Goal: Task Accomplishment & Management: Manage account settings

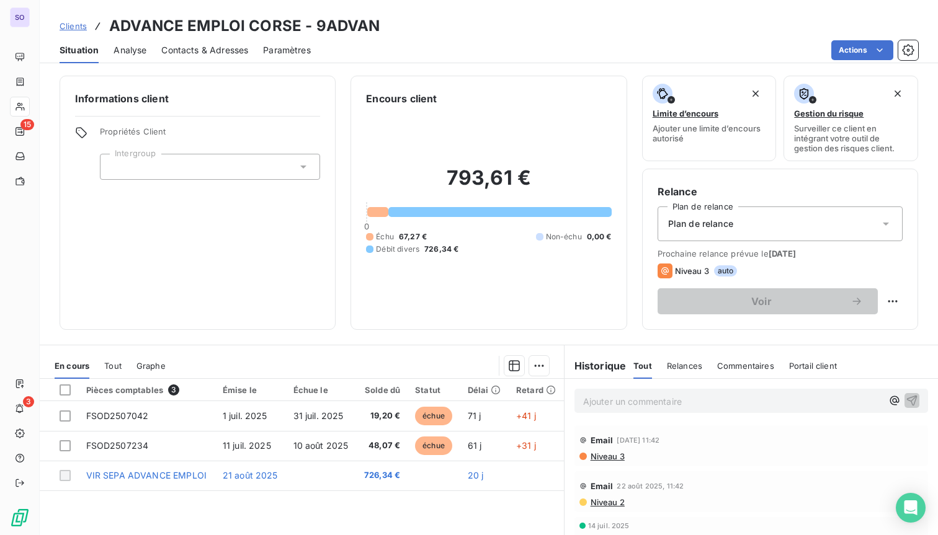
click at [118, 364] on span "Tout" at bounding box center [112, 366] width 17 height 10
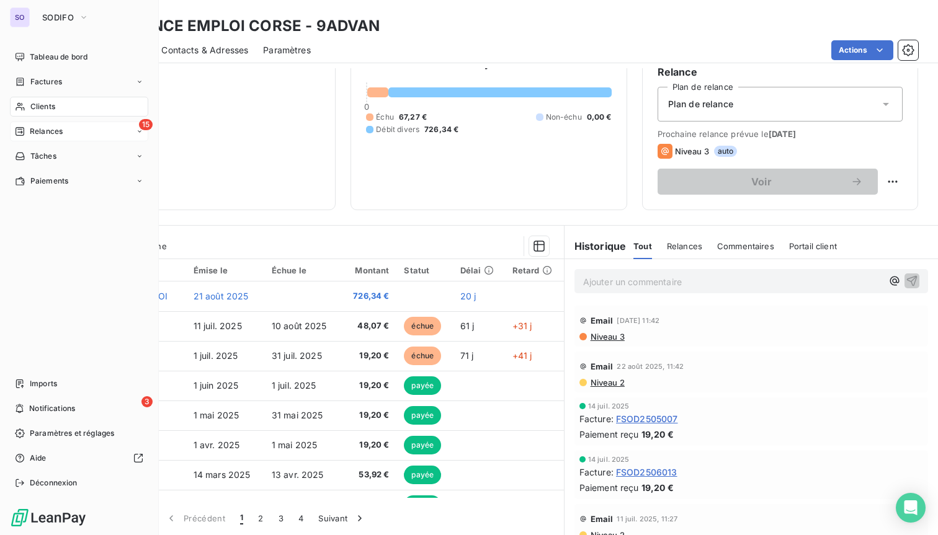
click at [40, 126] on span "Relances" at bounding box center [46, 131] width 33 height 11
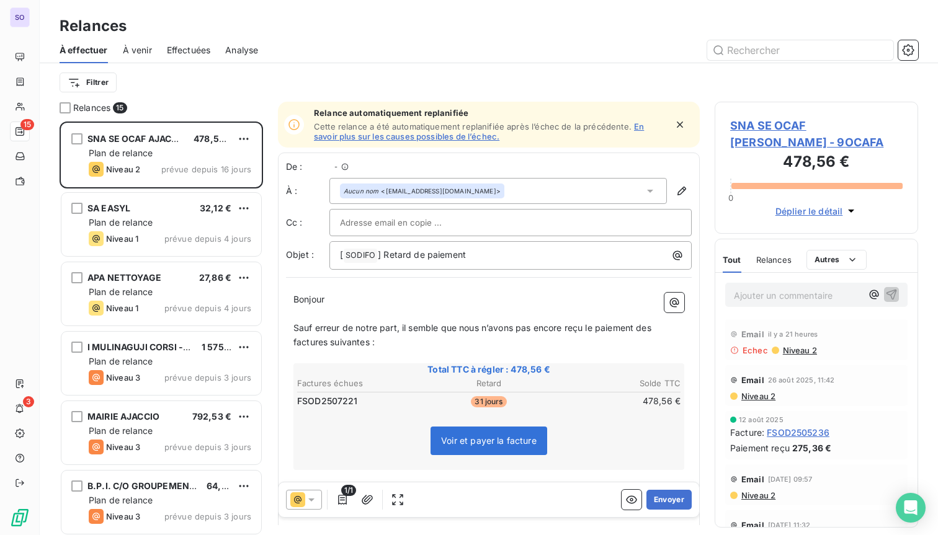
scroll to position [414, 203]
click at [907, 45] on icon "button" at bounding box center [908, 50] width 12 height 12
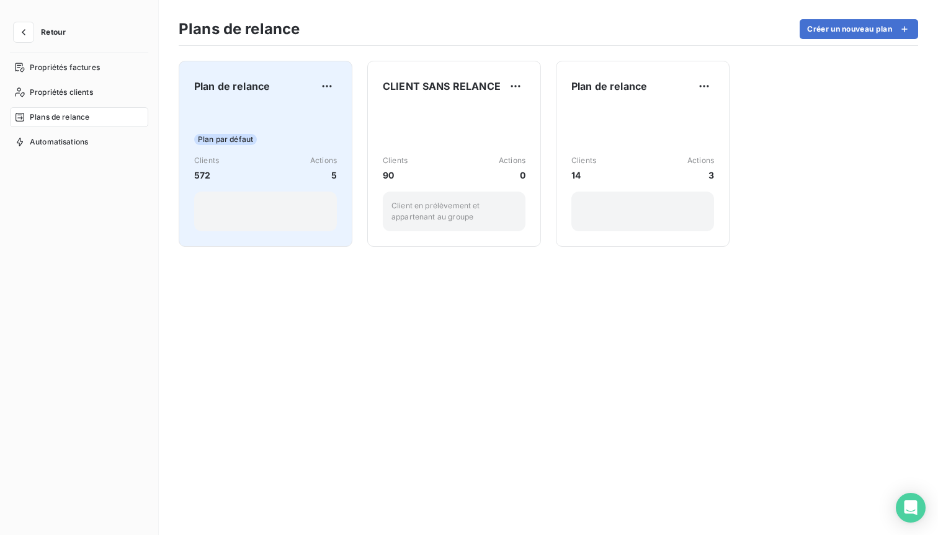
click at [287, 147] on div "Plan par défaut Clients 572 Actions 5" at bounding box center [265, 168] width 143 height 125
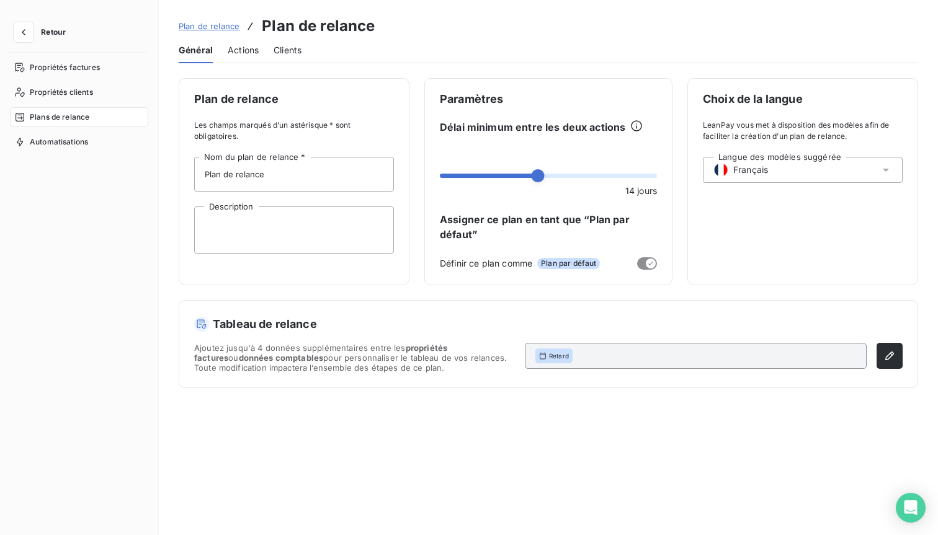
click at [243, 47] on span "Actions" at bounding box center [243, 50] width 31 height 12
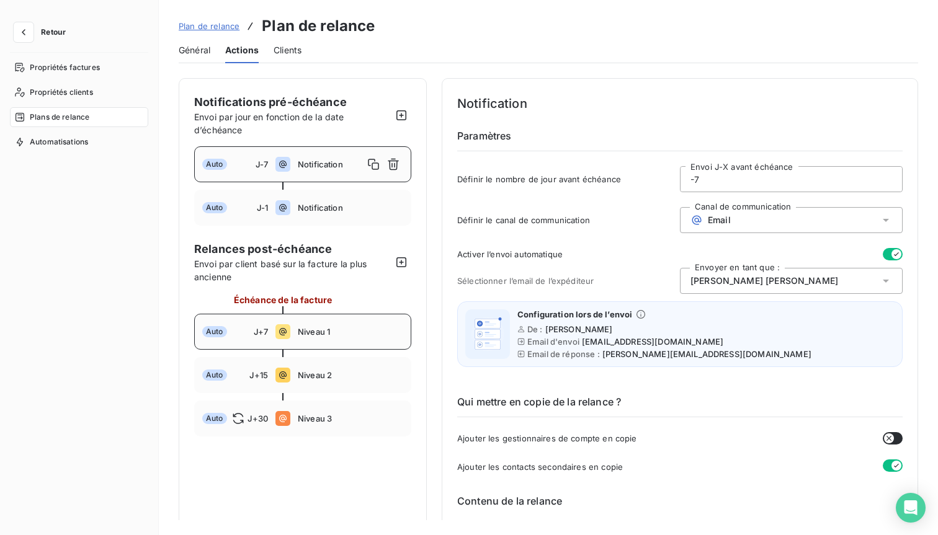
click at [326, 334] on span "Niveau 1" at bounding box center [350, 332] width 105 height 10
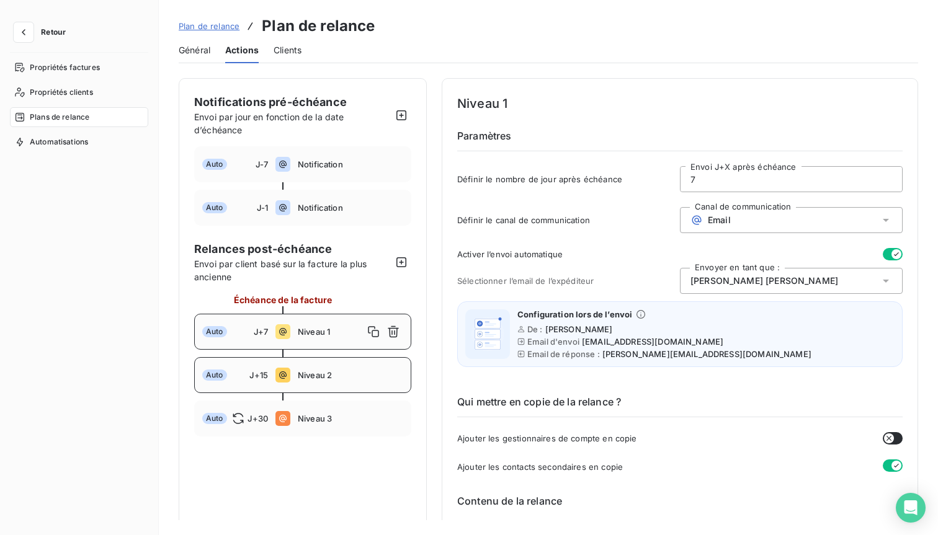
click at [327, 382] on div "Auto J+15 Niveau 2" at bounding box center [302, 375] width 217 height 36
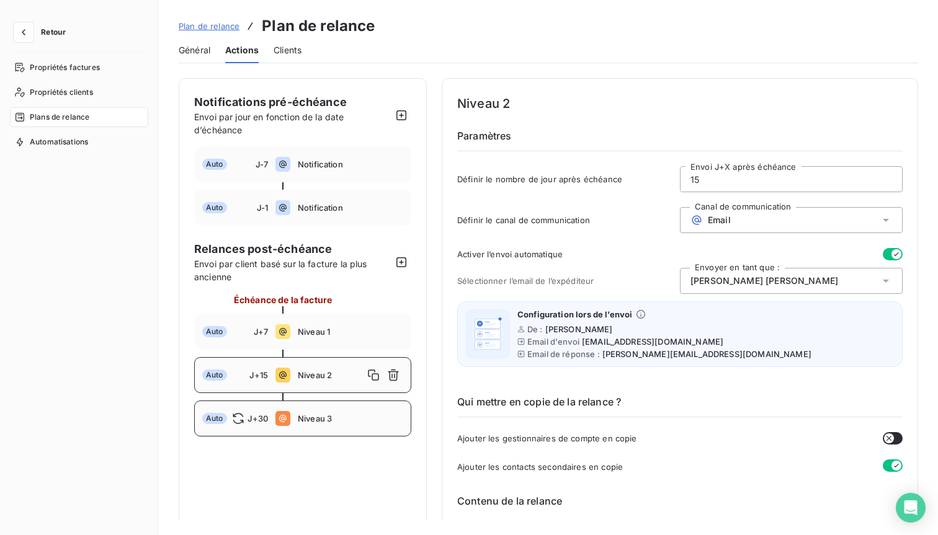
click at [331, 426] on div "Auto J+30 Niveau 3" at bounding box center [302, 419] width 217 height 36
type input "30"
click at [53, 32] on span "Retour" at bounding box center [53, 32] width 25 height 7
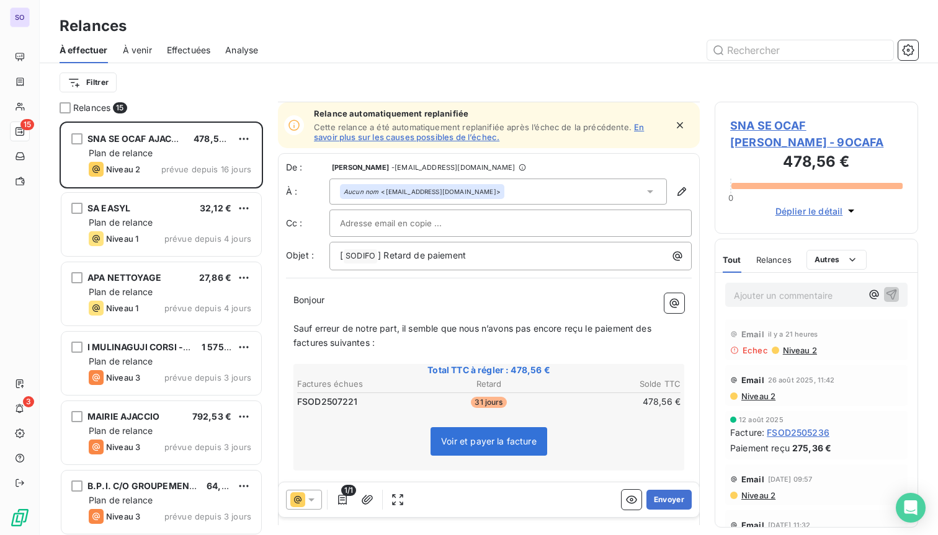
scroll to position [1, 0]
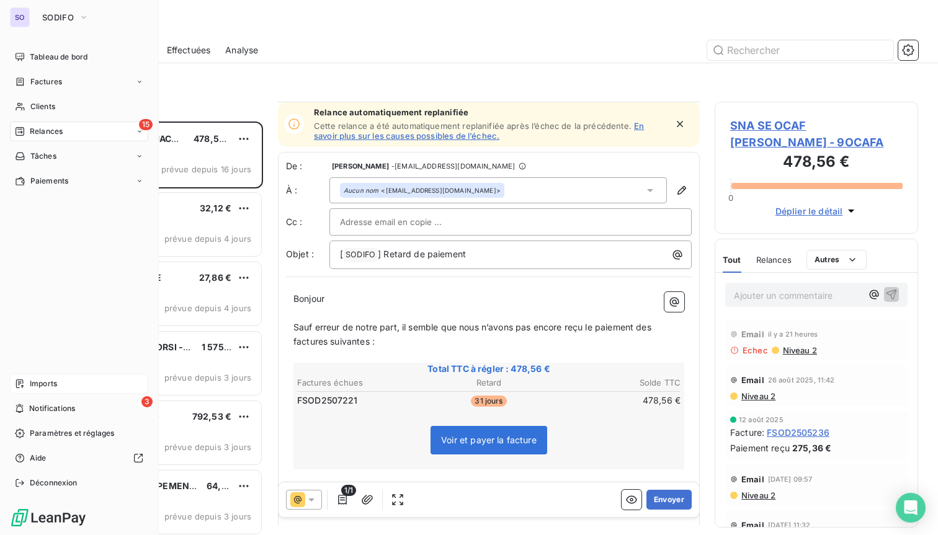
click at [45, 377] on div "Imports" at bounding box center [79, 384] width 138 height 20
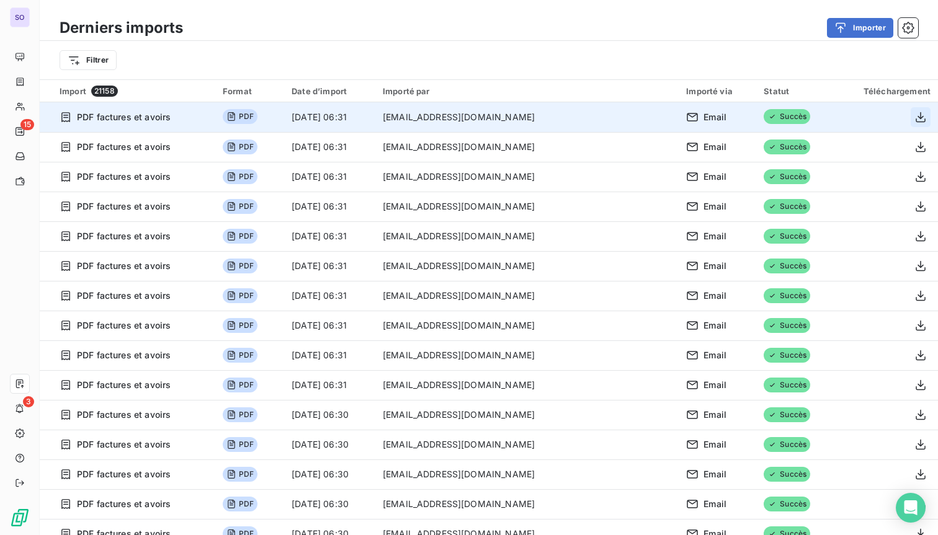
click at [915, 120] on icon "button" at bounding box center [920, 117] width 10 height 11
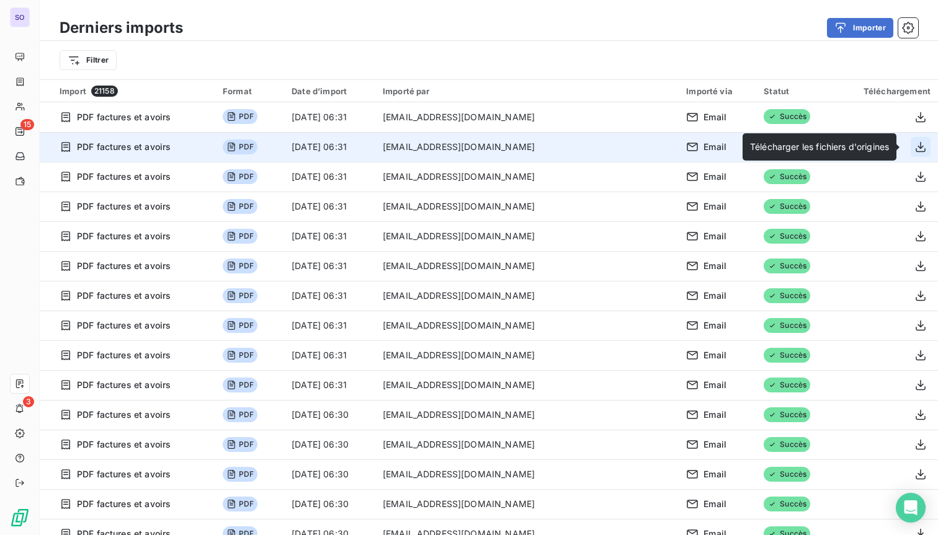
click at [920, 148] on icon "button" at bounding box center [920, 147] width 10 height 11
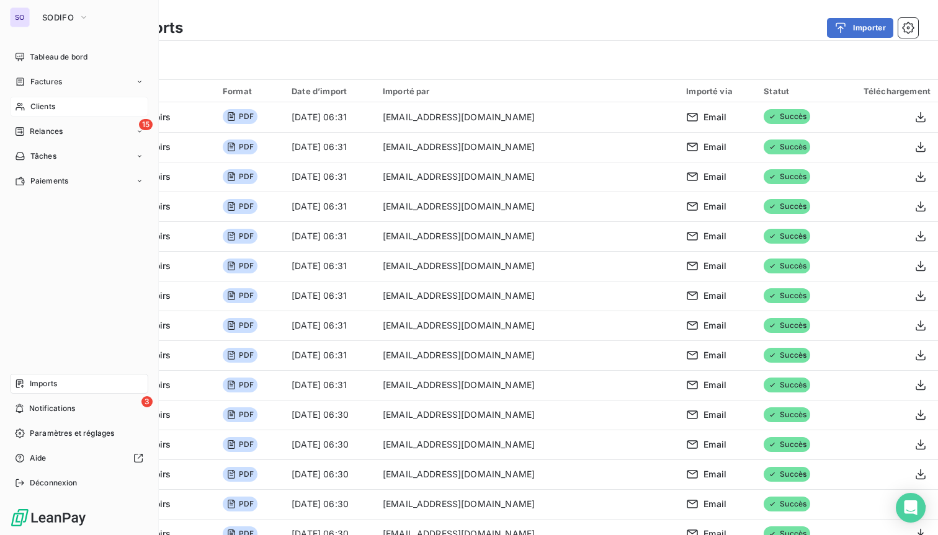
click at [43, 106] on span "Clients" at bounding box center [42, 106] width 25 height 11
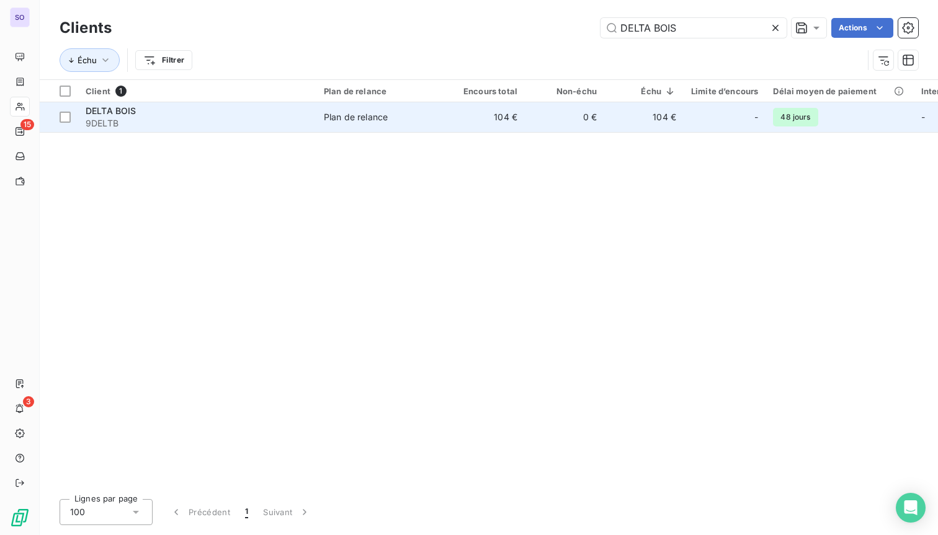
type input "DELTA BOIS"
click at [379, 117] on div "Plan de relance" at bounding box center [356, 117] width 64 height 12
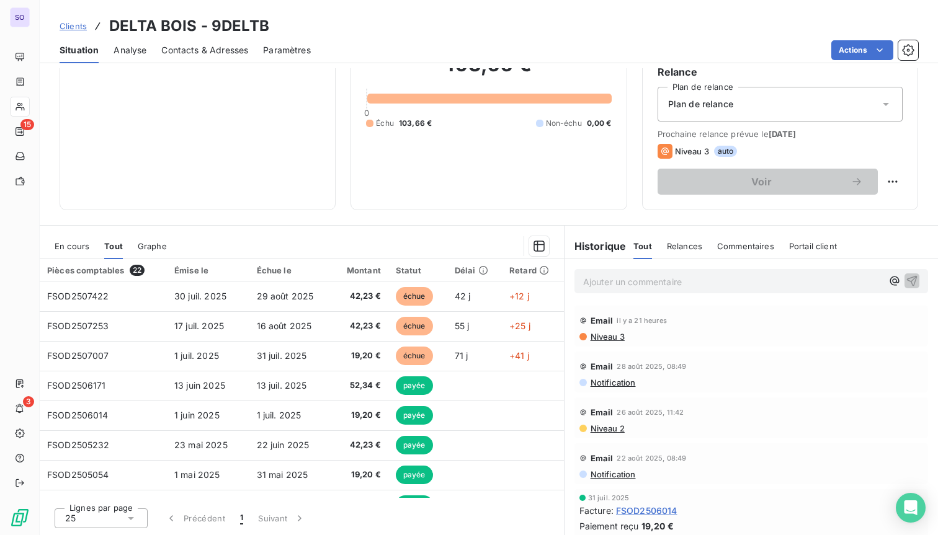
scroll to position [119, 0]
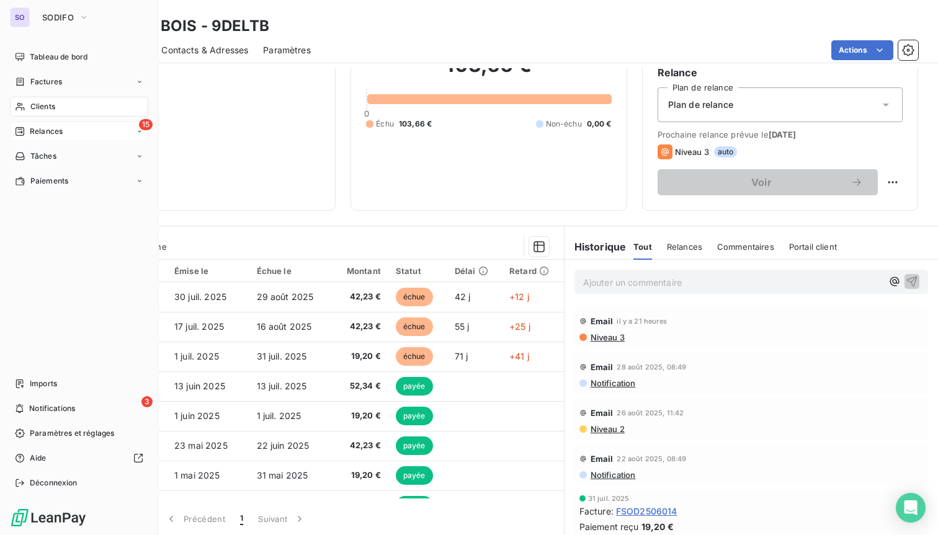
click at [41, 129] on span "Relances" at bounding box center [46, 131] width 33 height 11
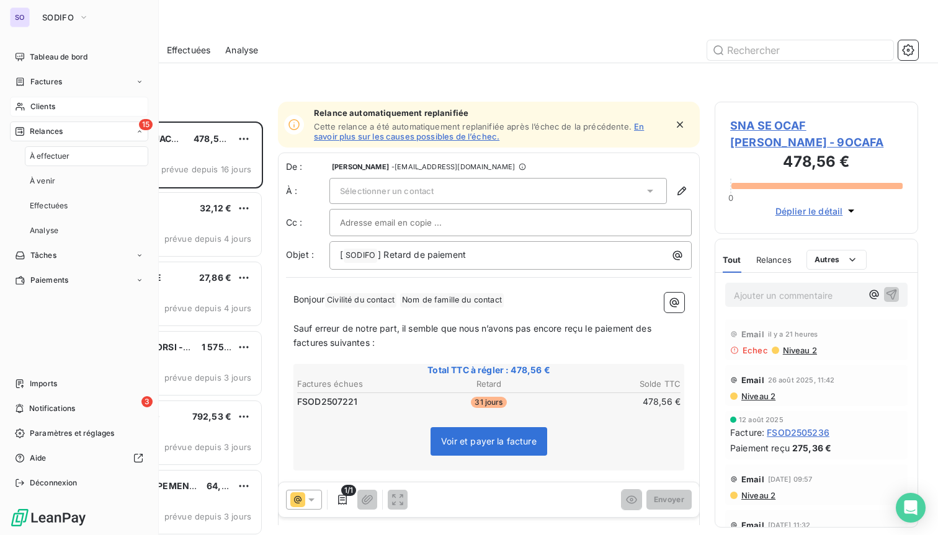
scroll to position [414, 203]
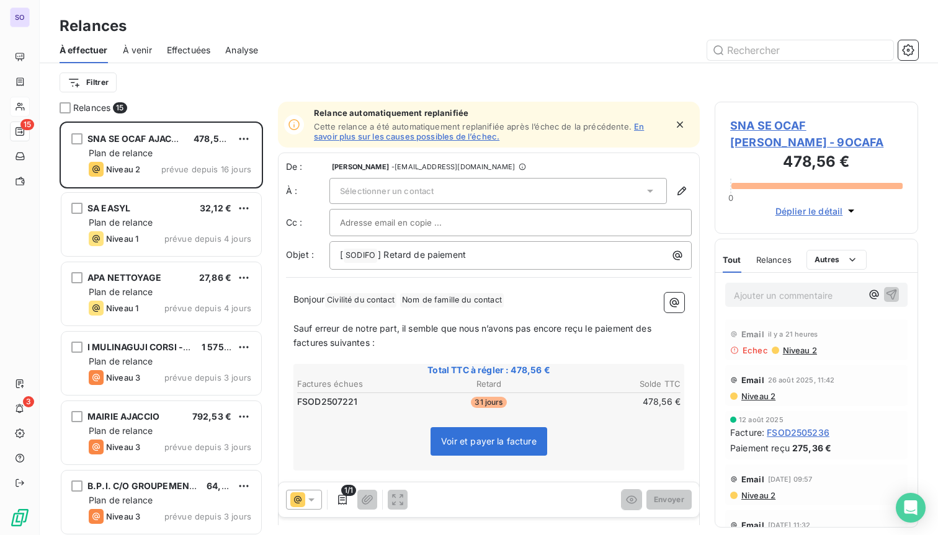
click at [142, 53] on span "À venir" at bounding box center [137, 50] width 29 height 12
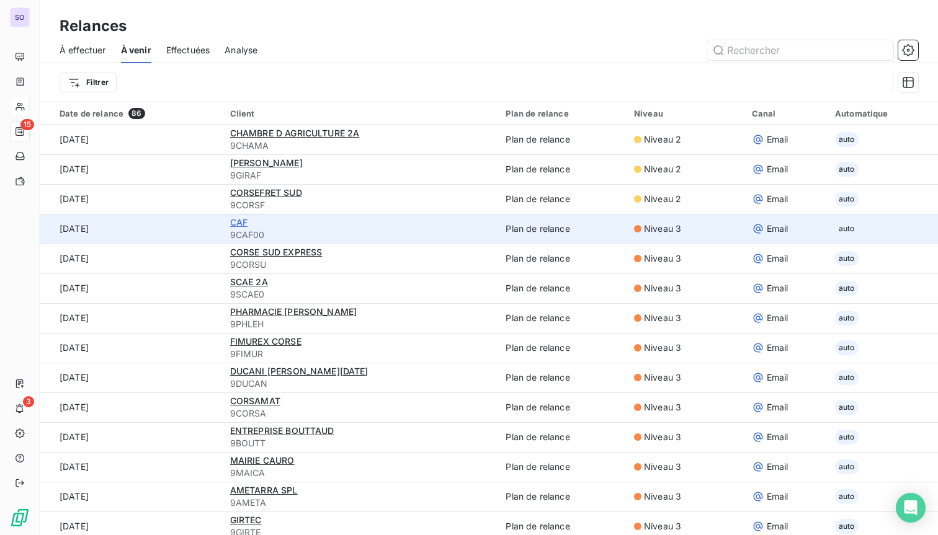
click at [236, 221] on span "CAF" at bounding box center [238, 222] width 17 height 11
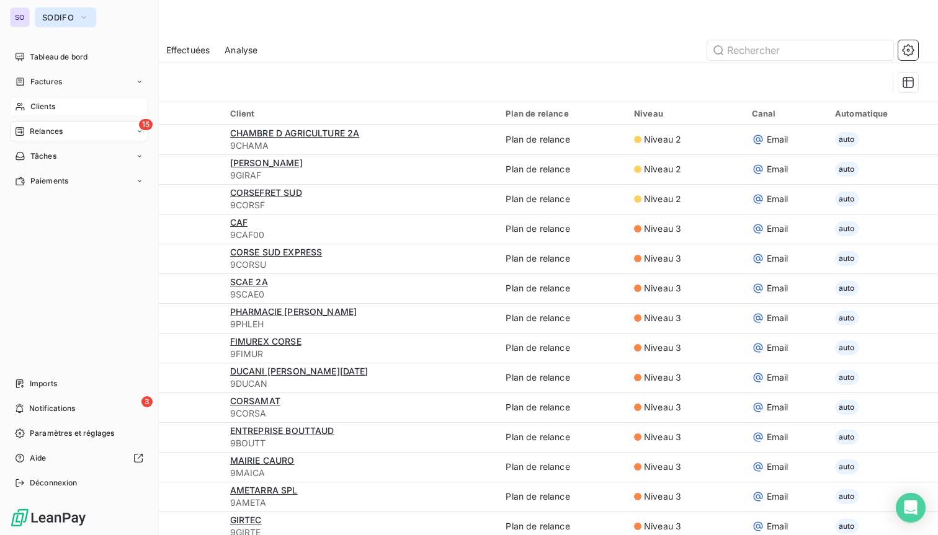
click at [51, 16] on span "SODIFO" at bounding box center [58, 17] width 32 height 10
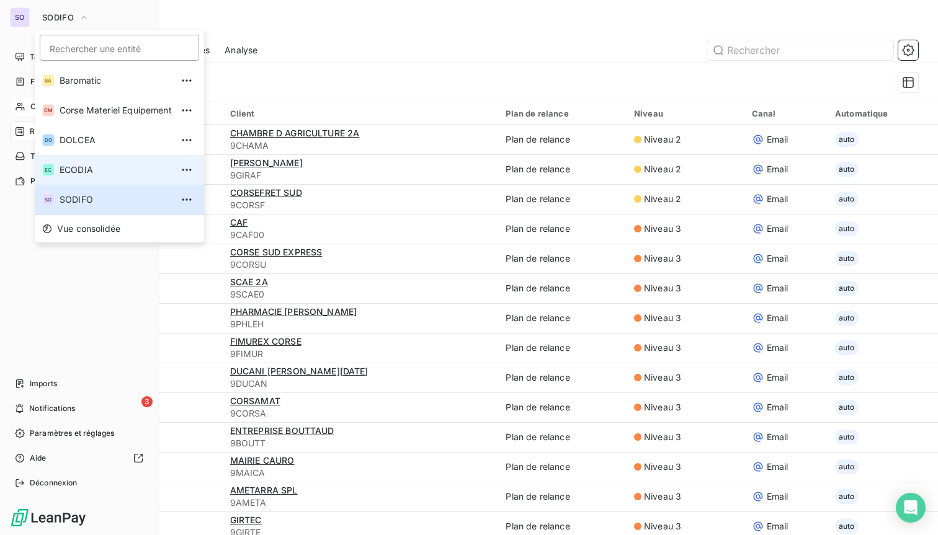
click at [101, 171] on span "ECODIA" at bounding box center [116, 170] width 112 height 12
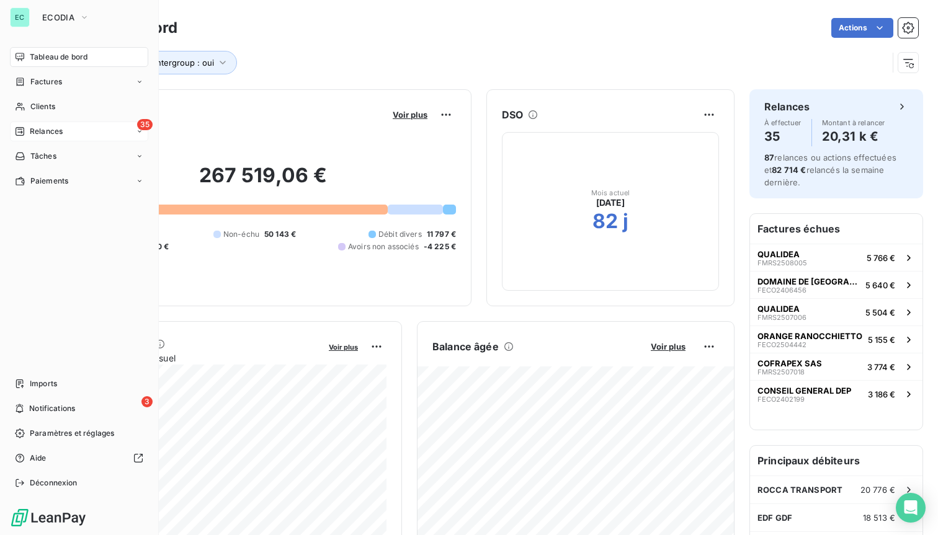
click at [64, 131] on div "35 Relances" at bounding box center [79, 132] width 138 height 20
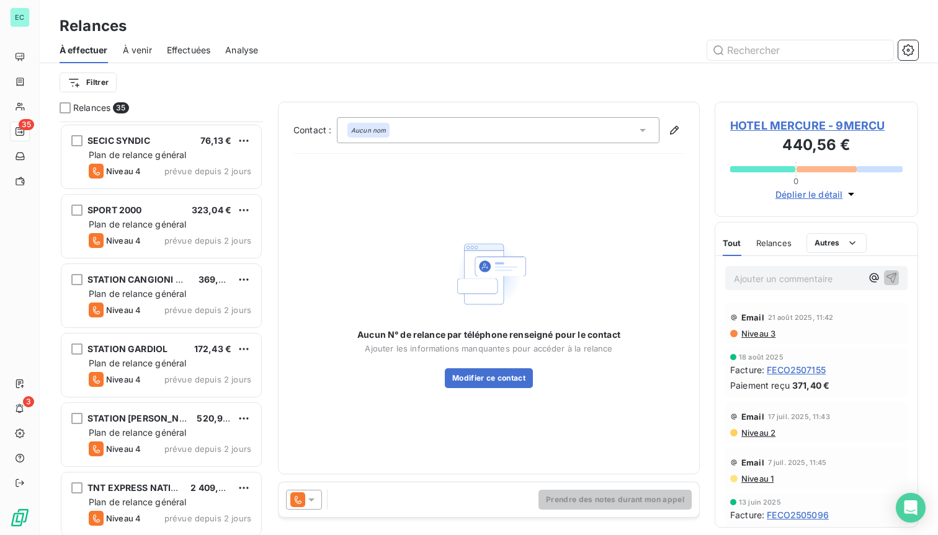
scroll to position [1808, 0]
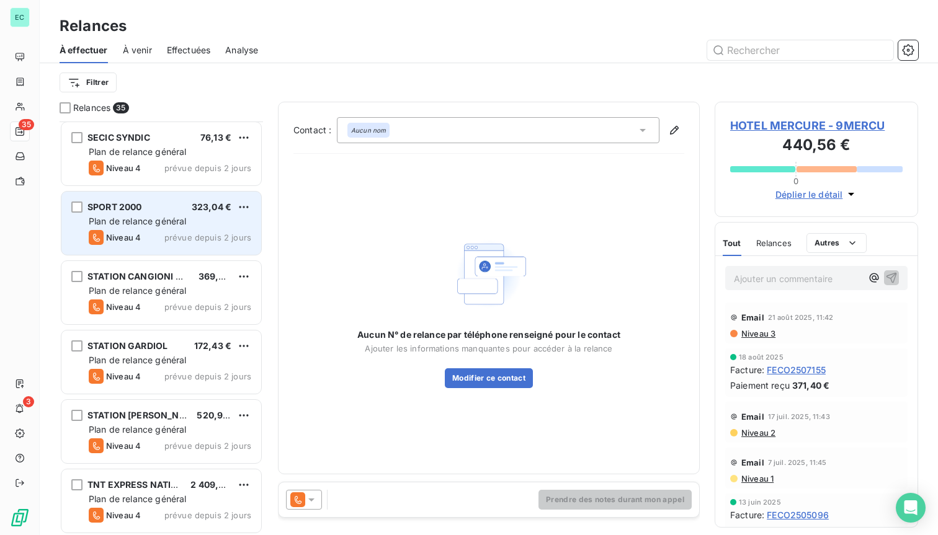
click at [150, 223] on span "Plan de relance général" at bounding box center [137, 221] width 97 height 11
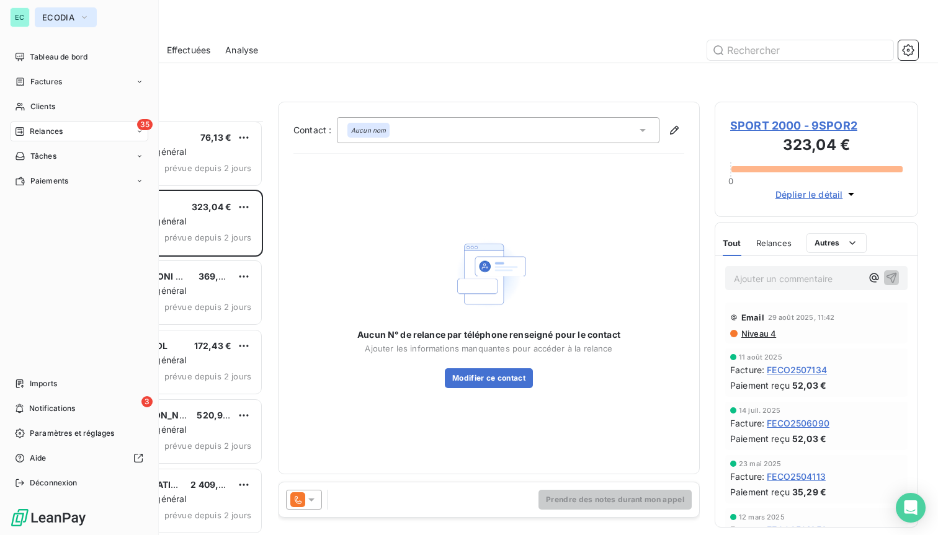
click at [43, 15] on span "ECODIA" at bounding box center [58, 17] width 32 height 10
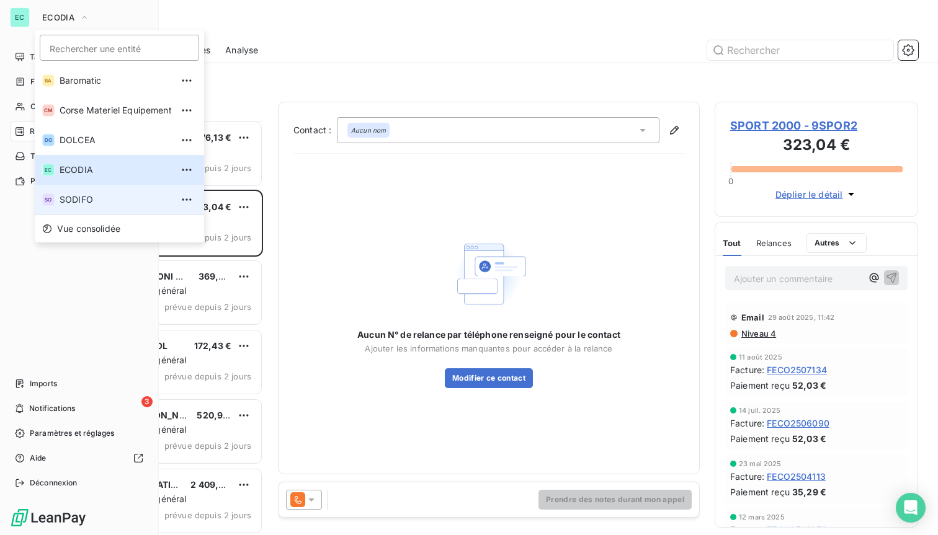
click at [102, 202] on span "SODIFO" at bounding box center [116, 200] width 112 height 12
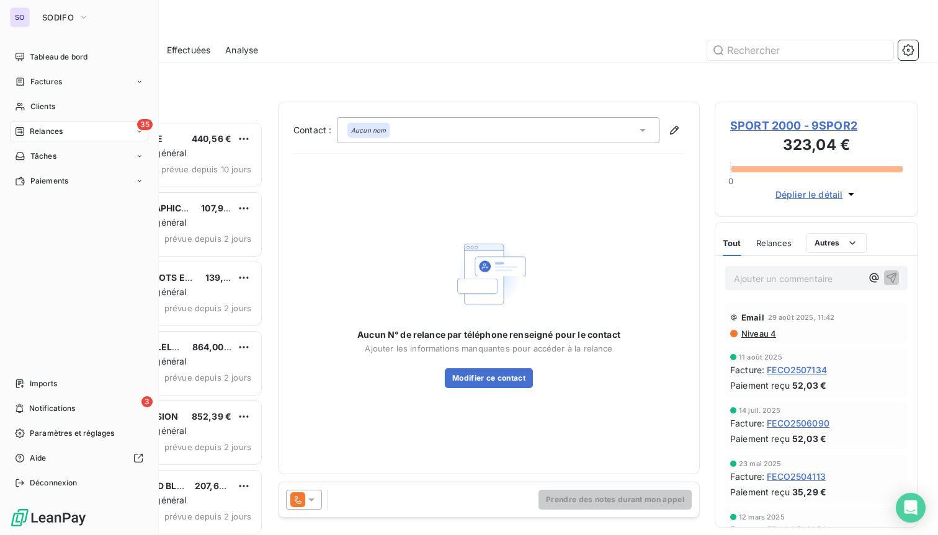
scroll to position [414, 203]
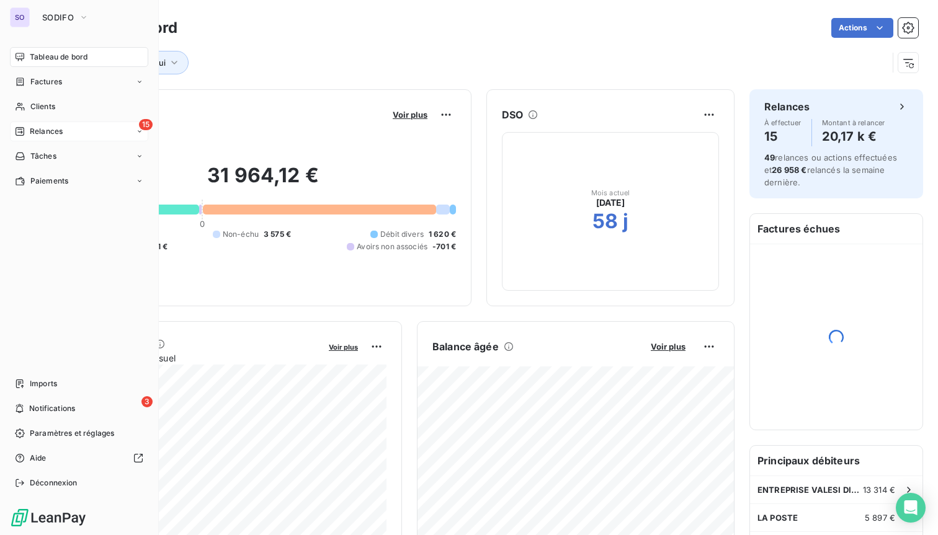
click at [49, 132] on span "Relances" at bounding box center [46, 131] width 33 height 11
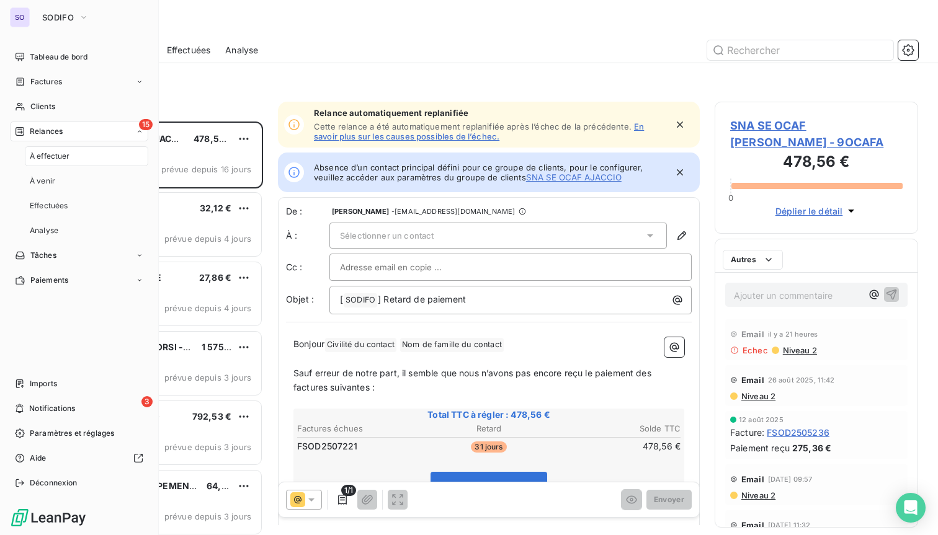
scroll to position [414, 203]
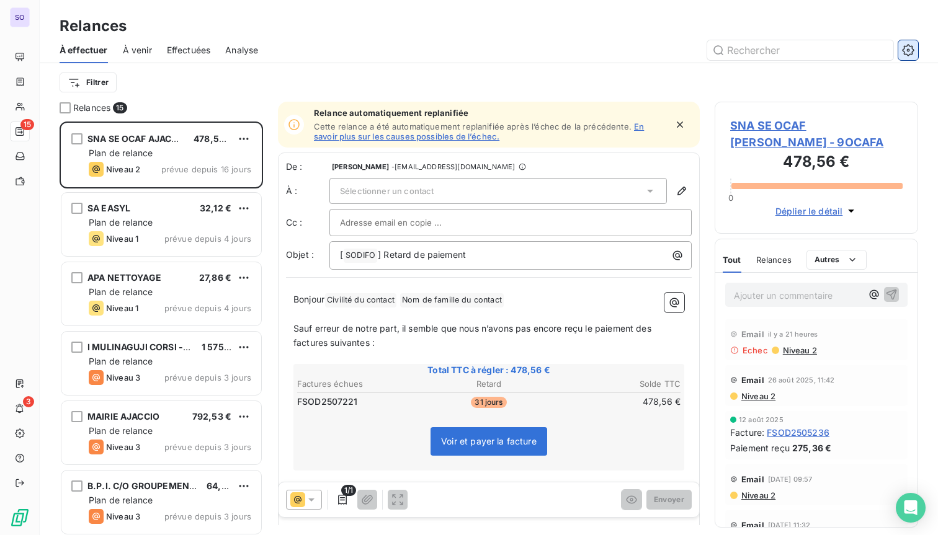
click at [906, 48] on icon "button" at bounding box center [908, 50] width 12 height 12
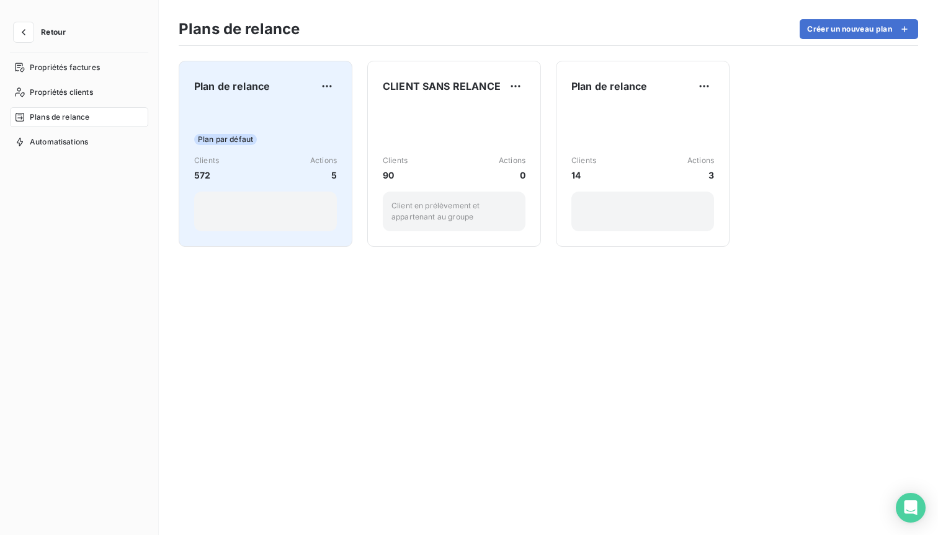
click at [272, 169] on div "Clients 572 Actions 5" at bounding box center [265, 168] width 143 height 27
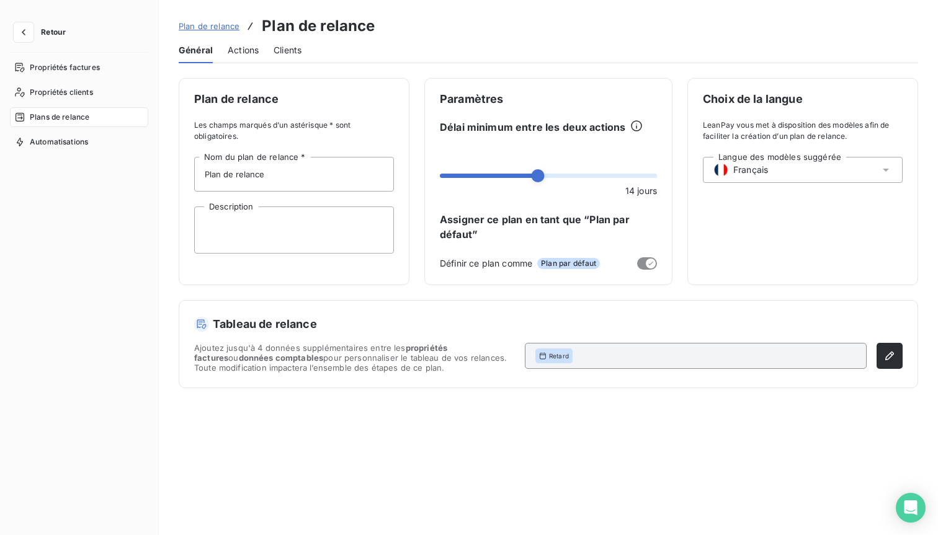
click at [253, 48] on span "Actions" at bounding box center [243, 50] width 31 height 12
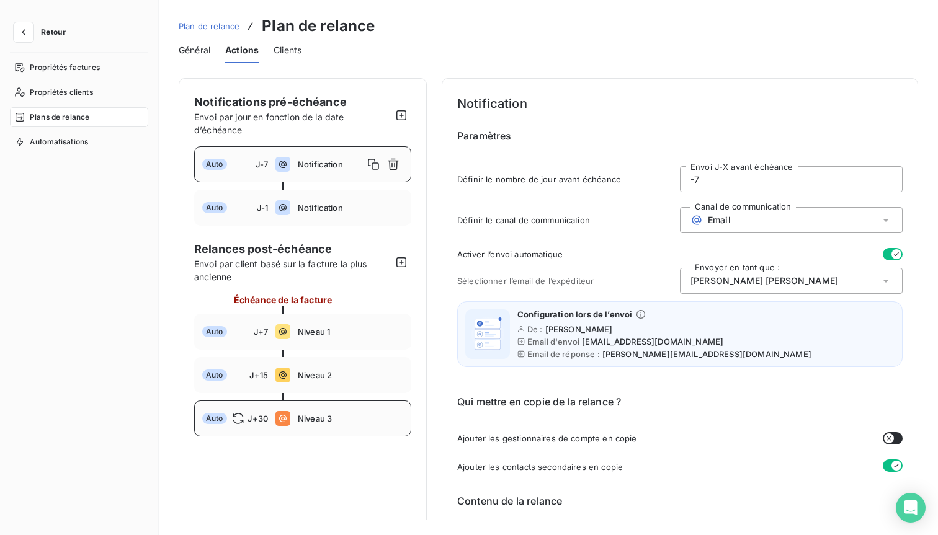
click at [309, 416] on span "Niveau 3" at bounding box center [350, 419] width 105 height 10
click at [400, 264] on icon "button" at bounding box center [401, 262] width 12 height 12
type input "40"
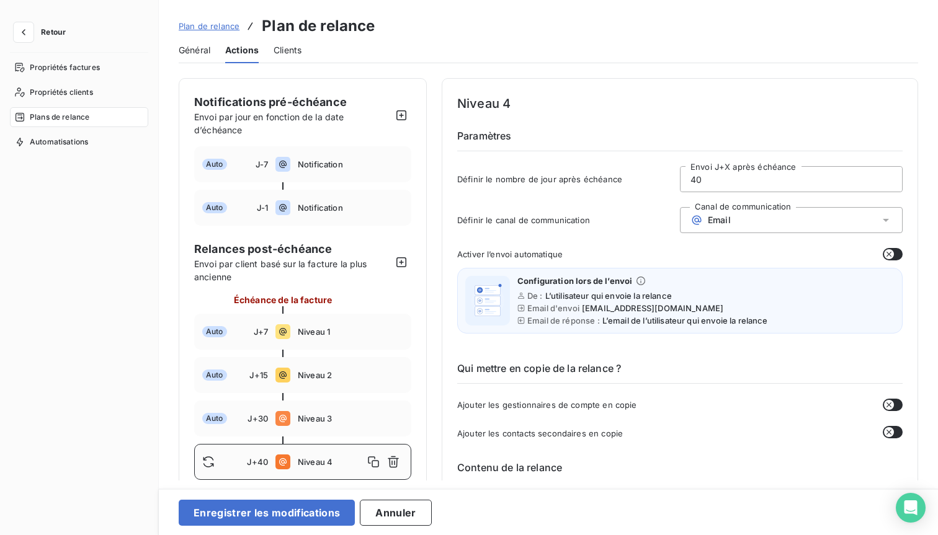
click at [883, 218] on icon at bounding box center [885, 220] width 12 height 12
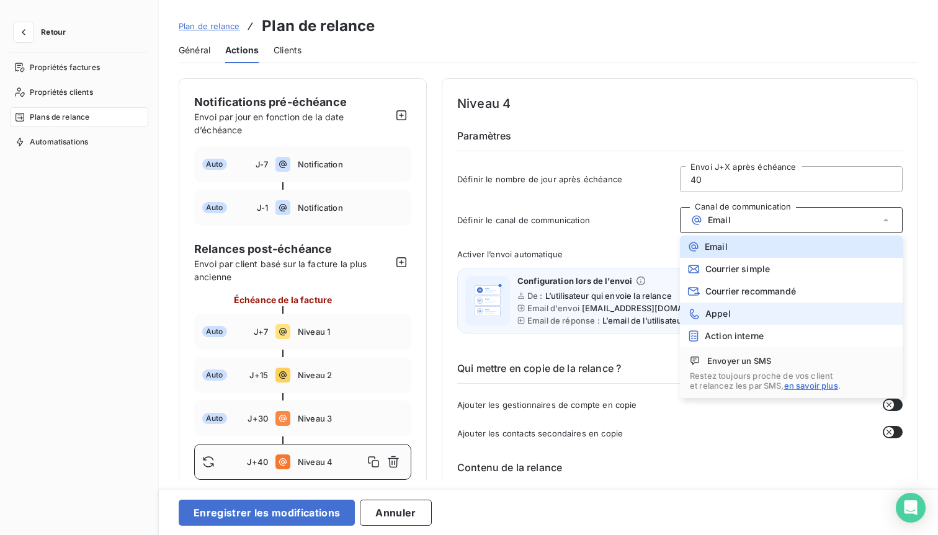
click at [718, 318] on span "Appel" at bounding box center [717, 314] width 25 height 10
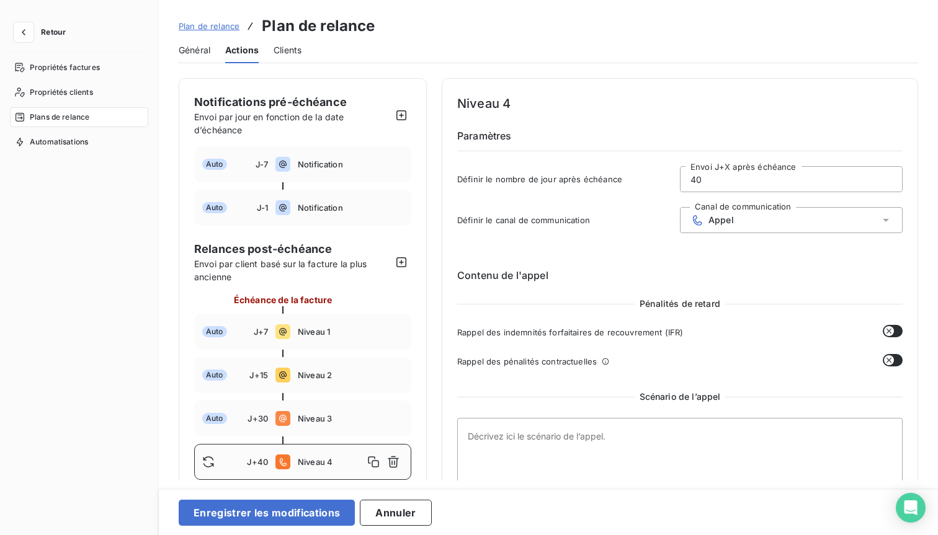
click at [884, 328] on icon "button" at bounding box center [889, 331] width 10 height 10
click at [900, 365] on div "Niveau 4 Paramètres Définir le nombre de jour après échéance 40 Envoi J+X après…" at bounding box center [680, 348] width 476 height 540
click at [897, 358] on div "Niveau 4 Paramètres Définir le nombre de jour après échéance 40 Envoi J+X après…" at bounding box center [680, 348] width 476 height 540
click at [894, 359] on button "button" at bounding box center [893, 360] width 20 height 12
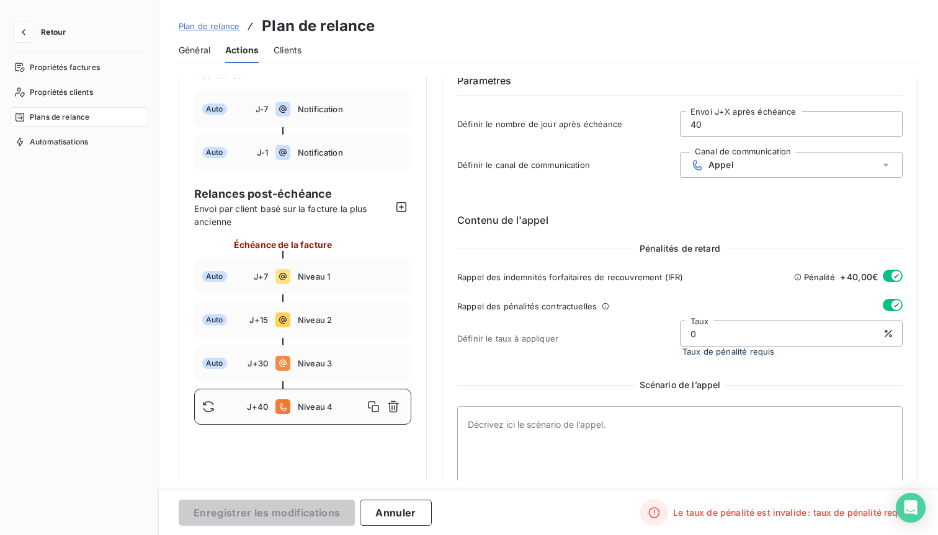
scroll to position [68, 0]
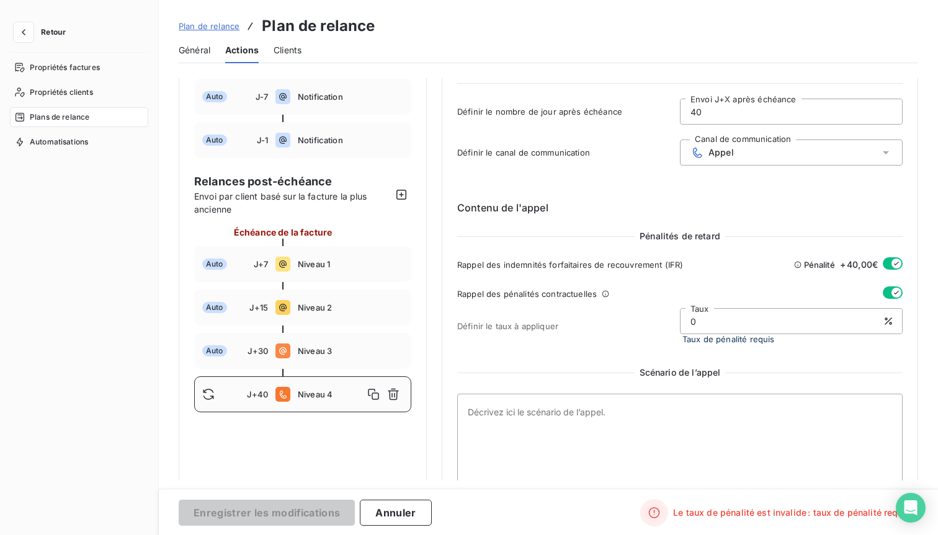
click at [891, 295] on icon "button" at bounding box center [896, 293] width 10 height 10
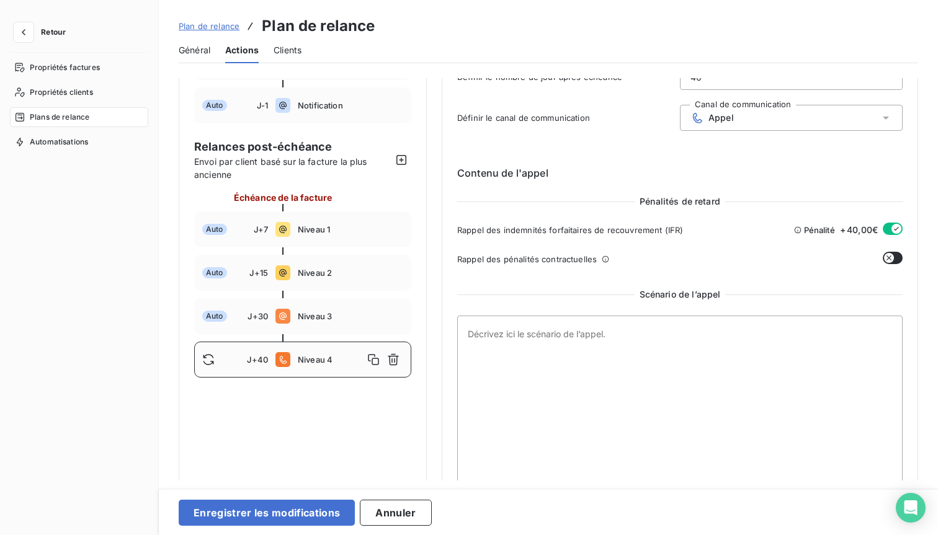
scroll to position [103, 0]
click at [256, 505] on button "Enregistrer les modifications" at bounding box center [267, 513] width 176 height 26
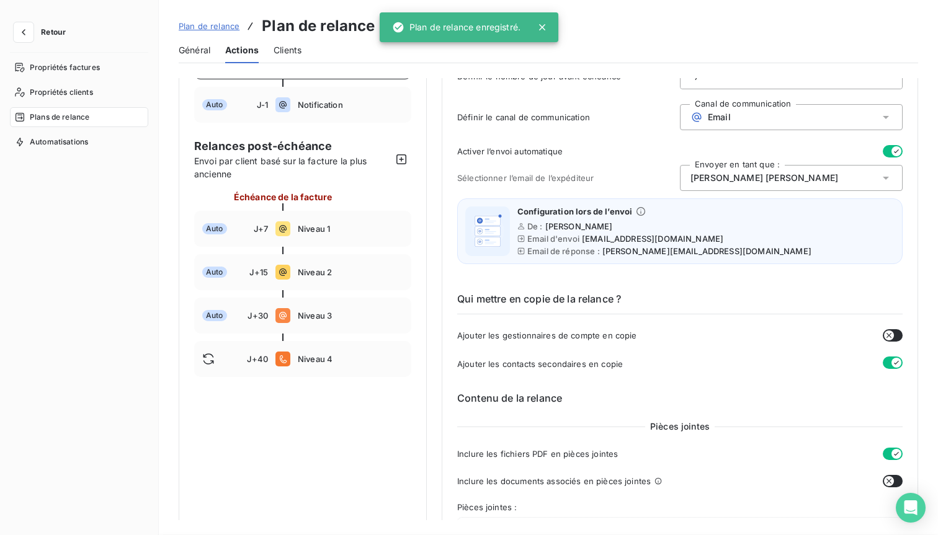
scroll to position [15, 0]
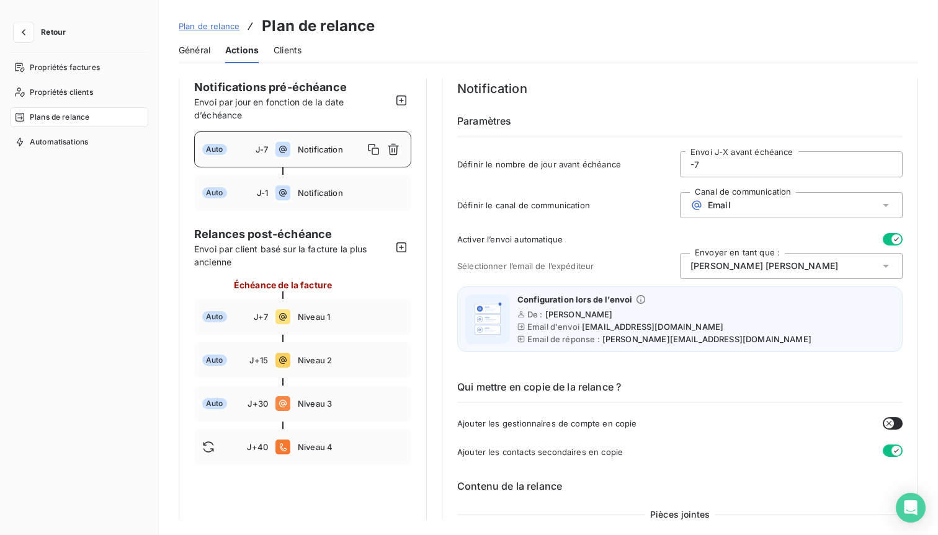
click at [58, 32] on span "Retour" at bounding box center [53, 32] width 25 height 7
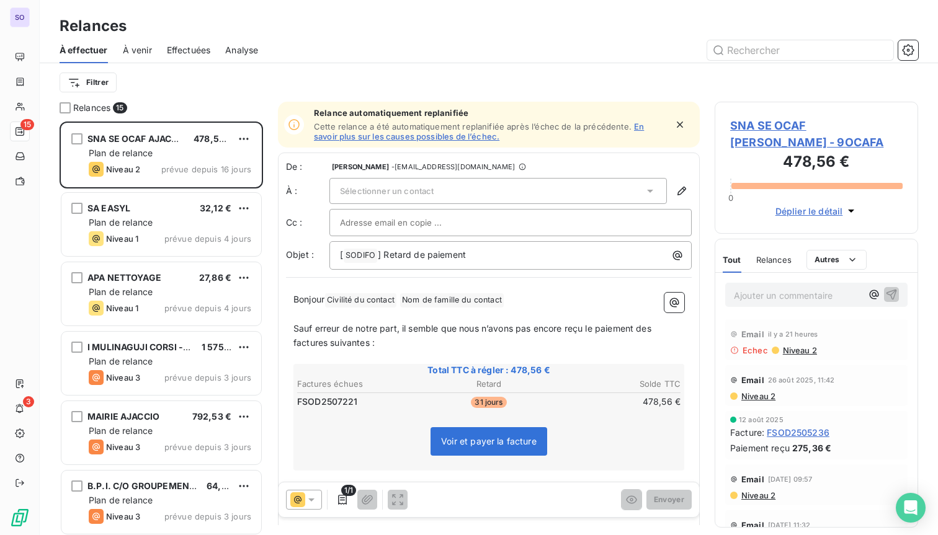
scroll to position [414, 203]
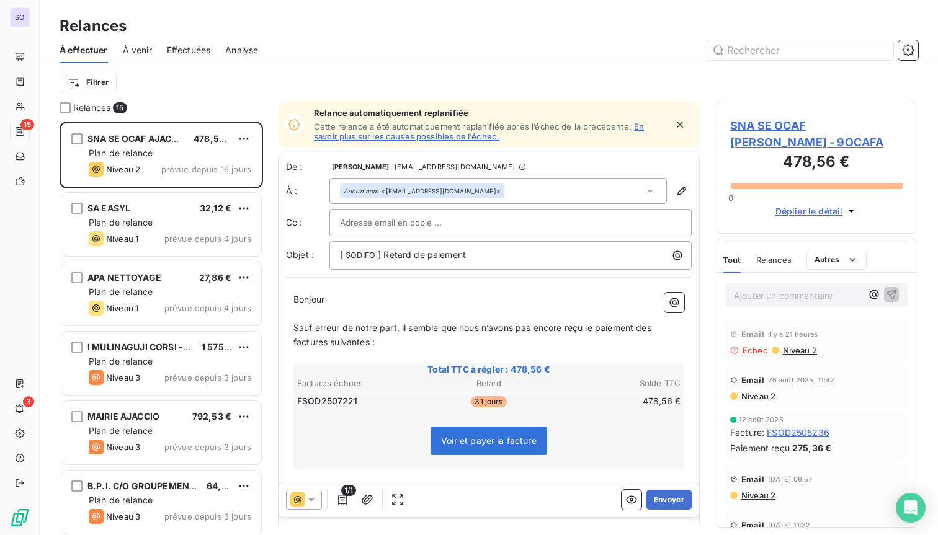
click at [140, 53] on span "À venir" at bounding box center [137, 50] width 29 height 12
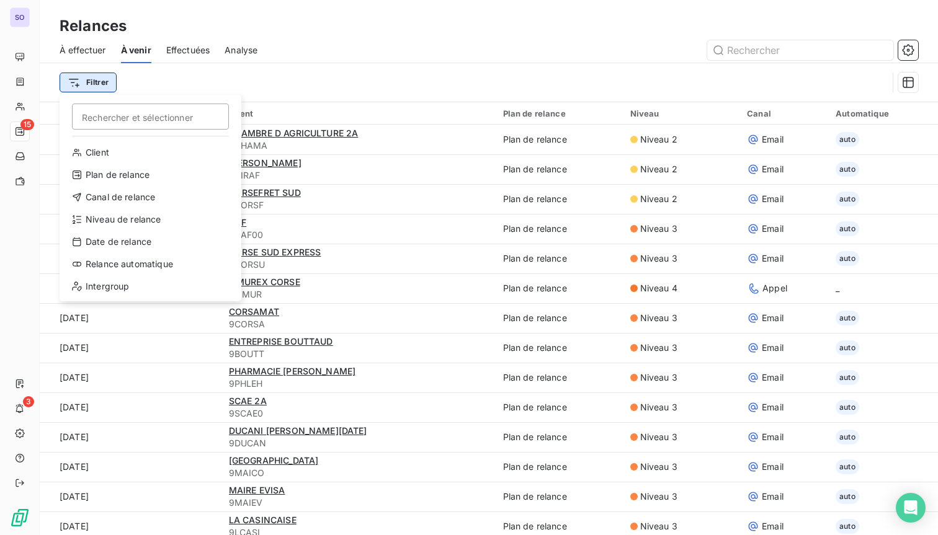
click at [88, 86] on html "SO 15 3 Relances À effectuer À venir Effectuées Analyse Filtrer Rechercher et s…" at bounding box center [469, 267] width 938 height 535
click at [141, 199] on div "Canal de relance" at bounding box center [151, 197] width 172 height 20
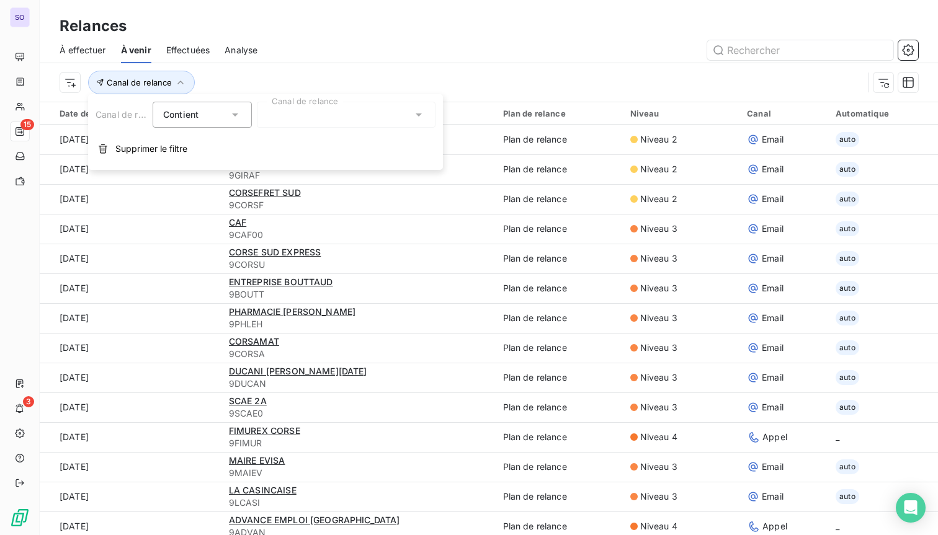
click at [343, 110] on div at bounding box center [346, 115] width 179 height 26
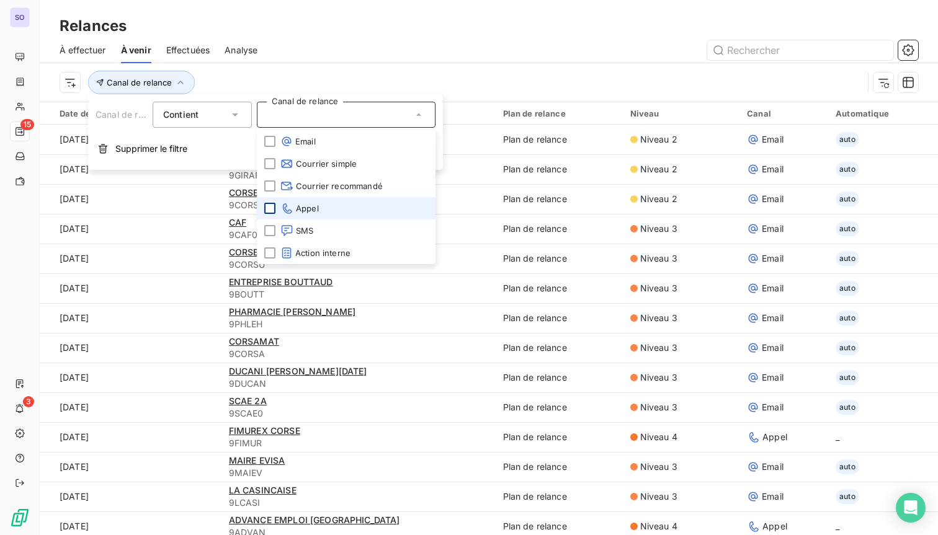
click at [272, 208] on div at bounding box center [269, 208] width 11 height 11
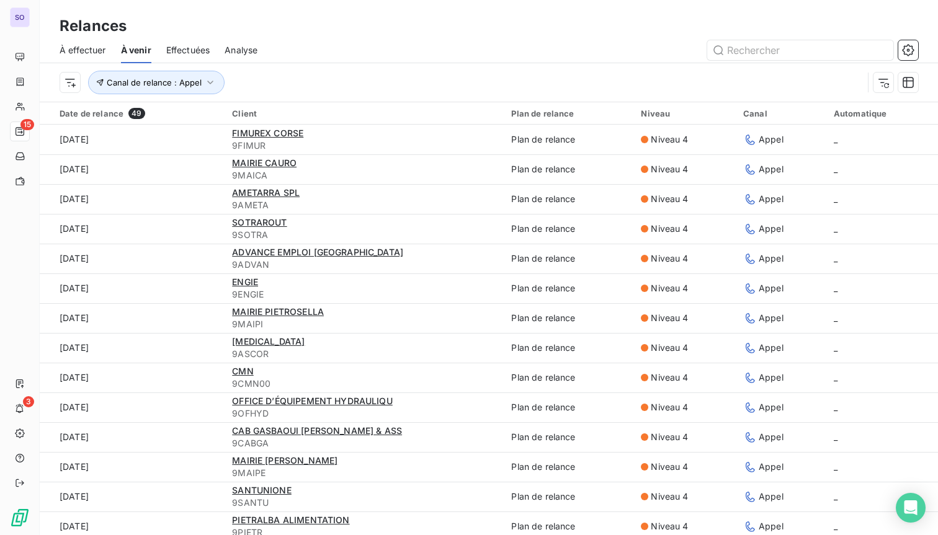
click at [331, 76] on div "Canal de relance : Appel" at bounding box center [461, 83] width 803 height 24
click at [883, 86] on icon "button" at bounding box center [883, 82] width 12 height 12
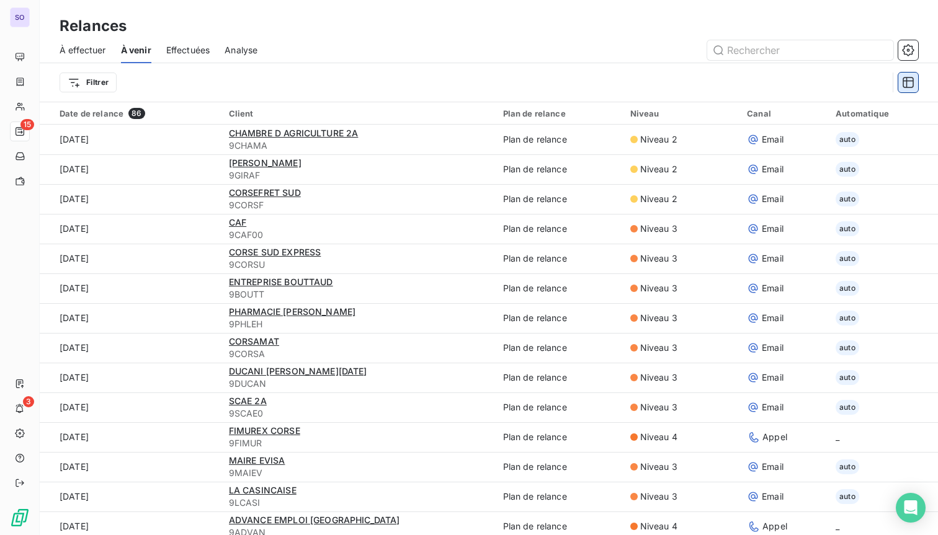
click at [910, 81] on icon "button" at bounding box center [907, 82] width 11 height 11
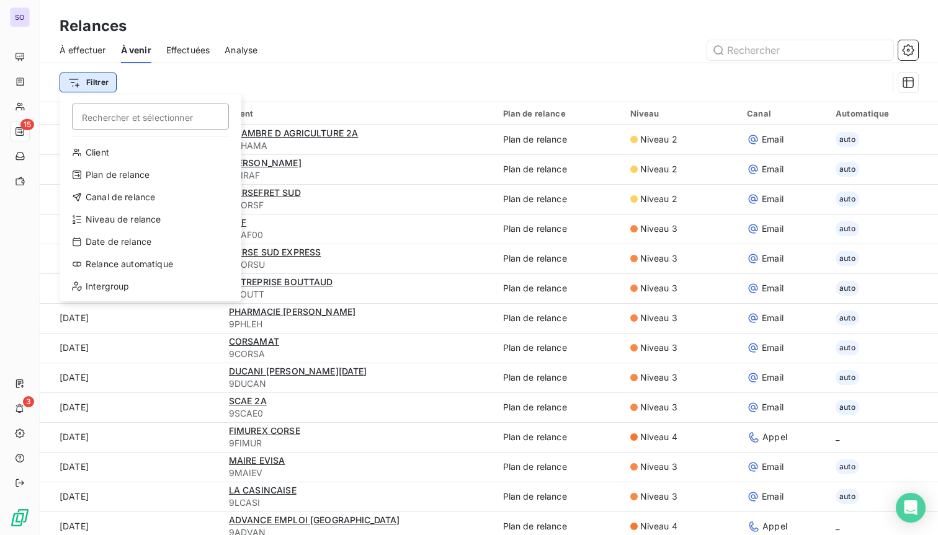
click at [94, 82] on html "SO 15 3 Relances À effectuer À venir Effectuées Analyse Filtrer Rechercher et s…" at bounding box center [469, 267] width 938 height 535
click at [152, 216] on div "Niveau de relance" at bounding box center [151, 220] width 172 height 20
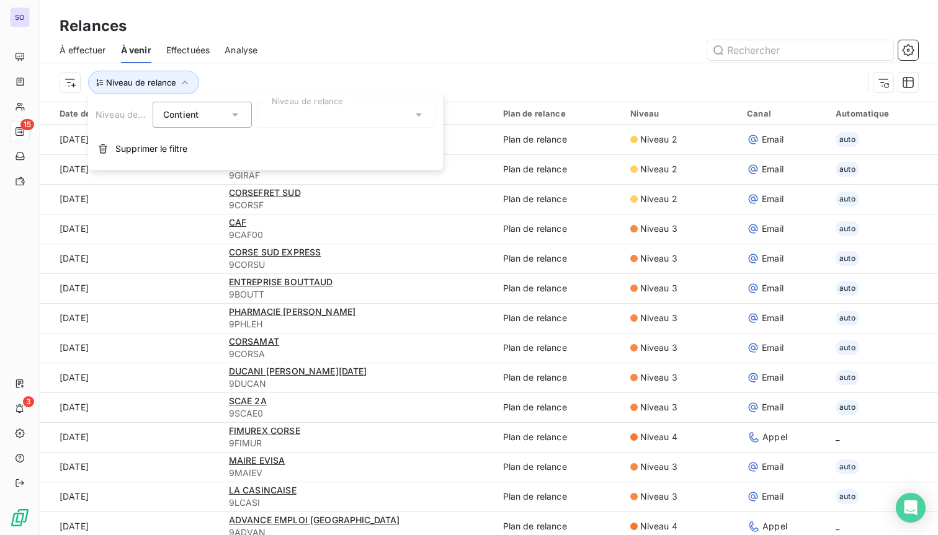
click at [319, 115] on div at bounding box center [346, 115] width 179 height 26
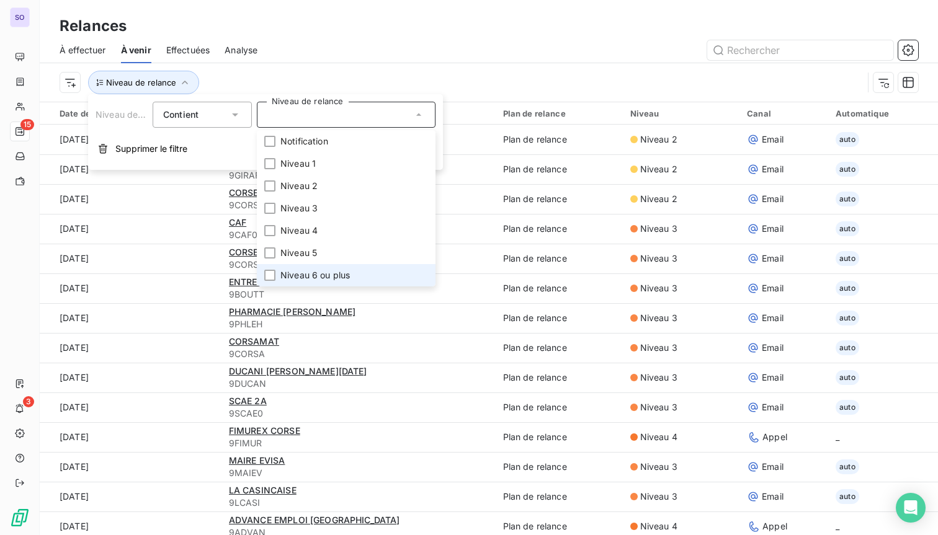
click at [320, 276] on span "Niveau 6 ou plus" at bounding box center [314, 275] width 69 height 12
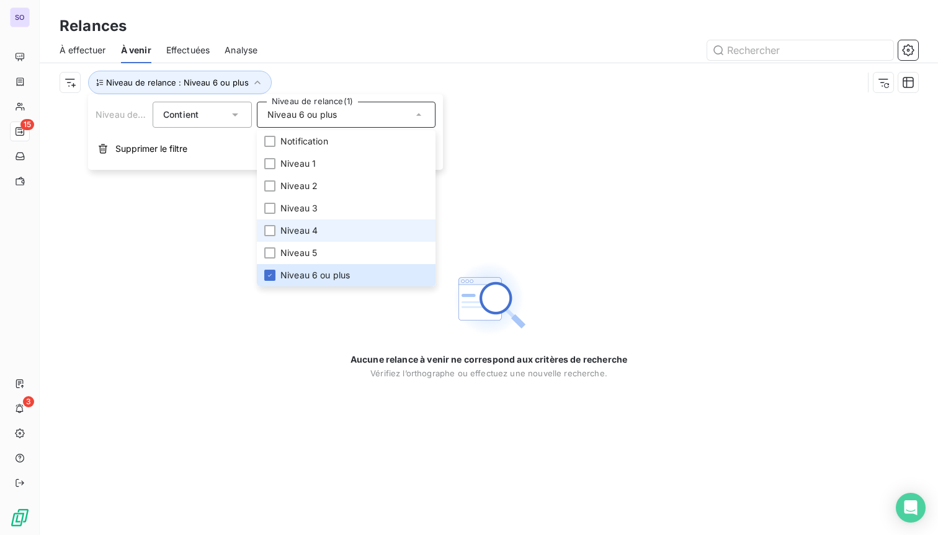
click at [305, 232] on span "Niveau 4" at bounding box center [298, 231] width 37 height 12
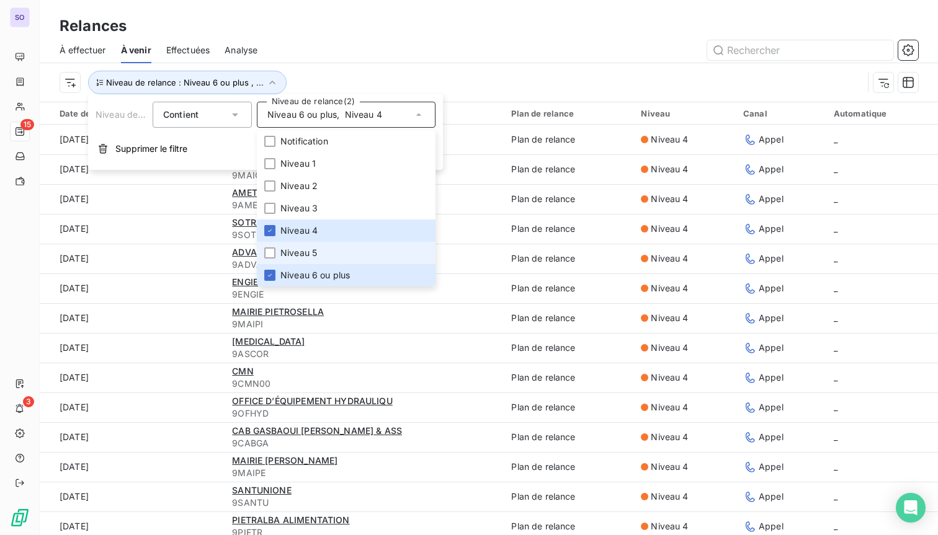
click at [277, 251] on li "Niveau 5" at bounding box center [346, 253] width 179 height 22
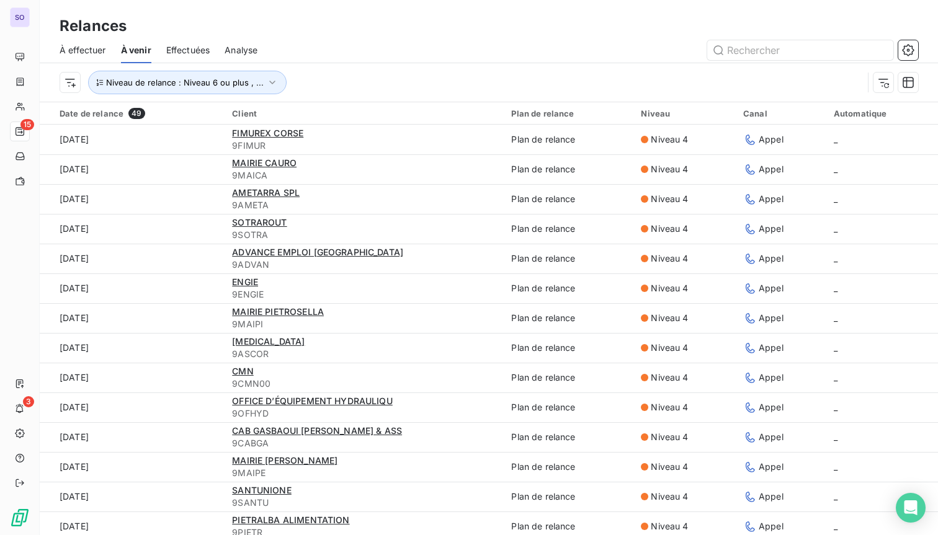
click at [574, 37] on div "À effectuer À venir Effectuées Analyse" at bounding box center [489, 50] width 898 height 26
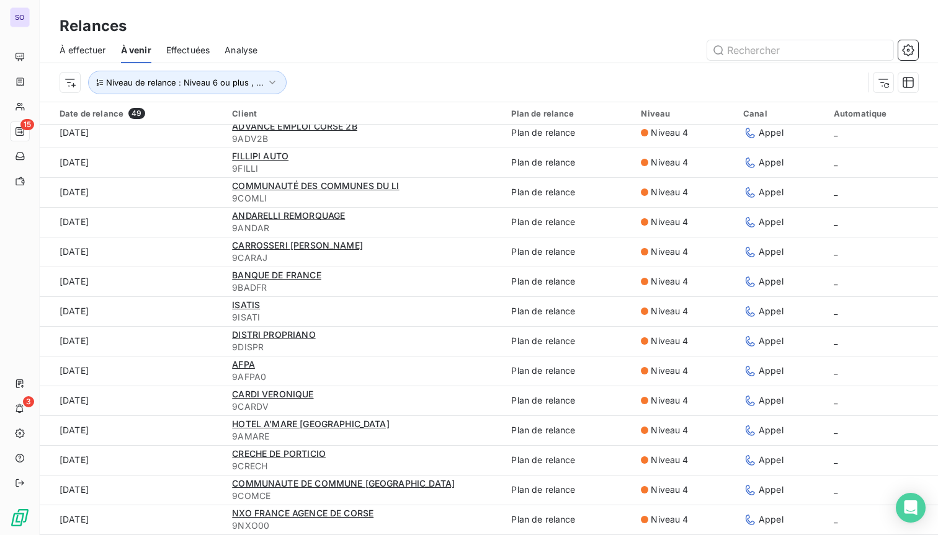
scroll to position [42, 0]
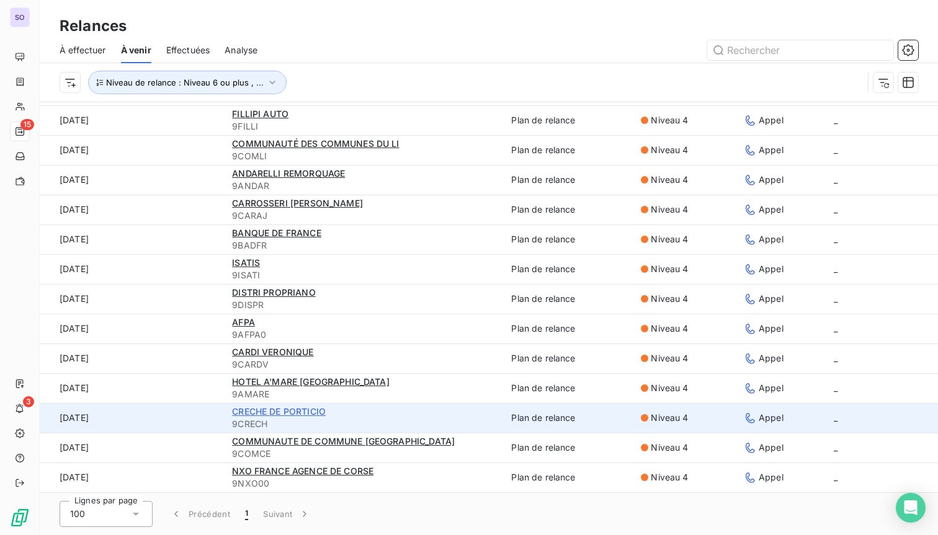
click at [296, 414] on span "CRECHE DE PORTICIO" at bounding box center [279, 411] width 94 height 11
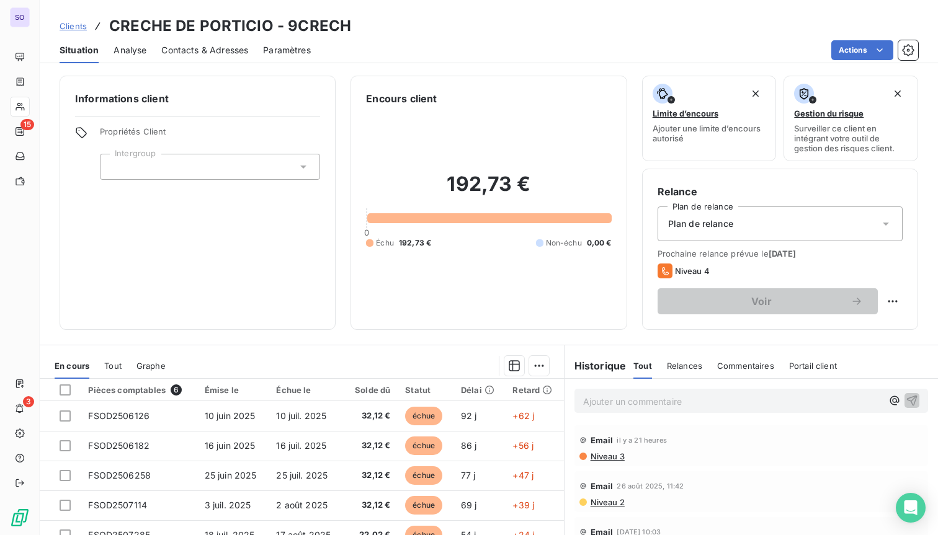
click at [113, 367] on span "Tout" at bounding box center [112, 366] width 17 height 10
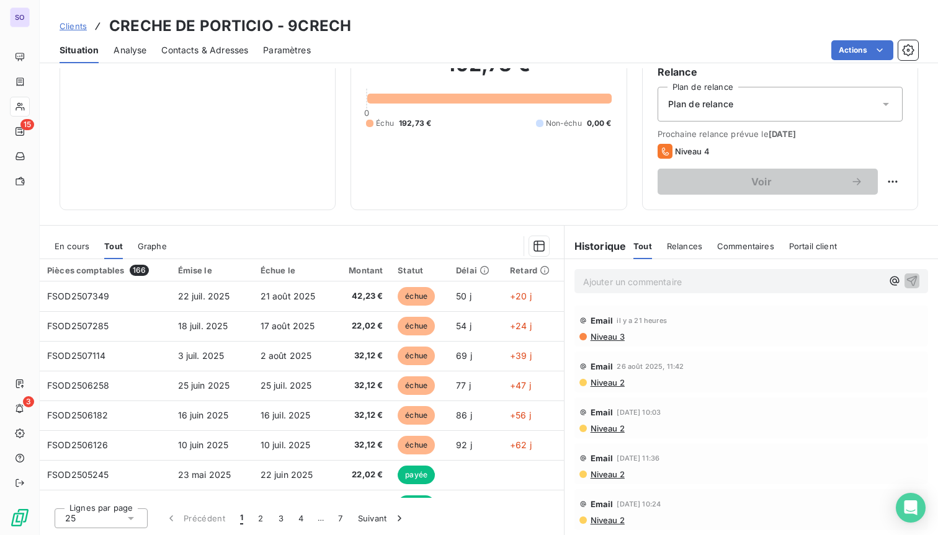
click at [681, 246] on span "Relances" at bounding box center [684, 246] width 35 height 10
drag, startPoint x: 213, startPoint y: 153, endPoint x: 219, endPoint y: 141, distance: 13.0
click at [213, 153] on div "Informations client Propriétés Client Intergroup" at bounding box center [198, 83] width 276 height 254
